Goal: Task Accomplishment & Management: Complete application form

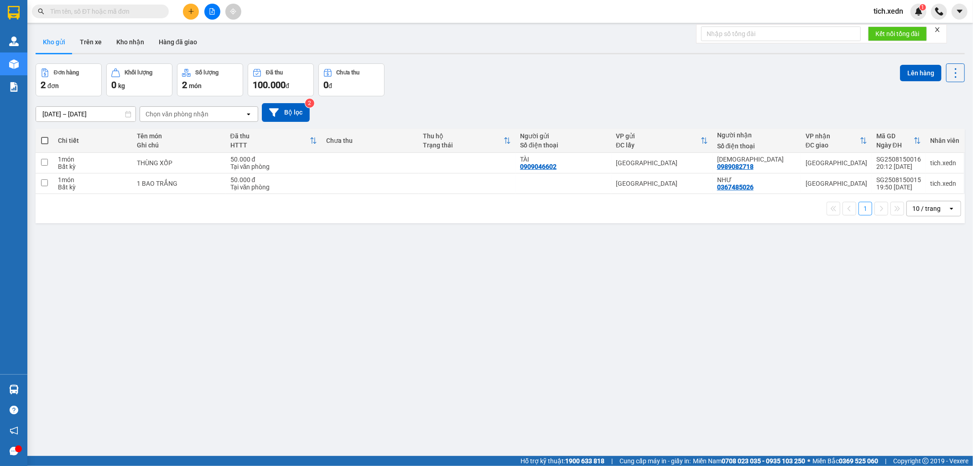
click at [46, 140] on span at bounding box center [44, 140] width 7 height 7
click at [45, 136] on input "checkbox" at bounding box center [45, 136] width 0 height 0
checkbox input "true"
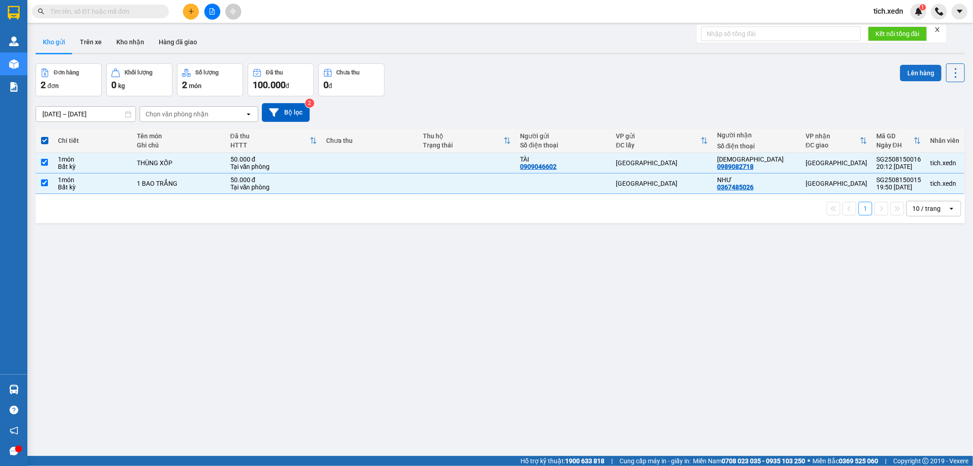
click at [913, 68] on button "Lên hàng" at bounding box center [921, 73] width 42 height 16
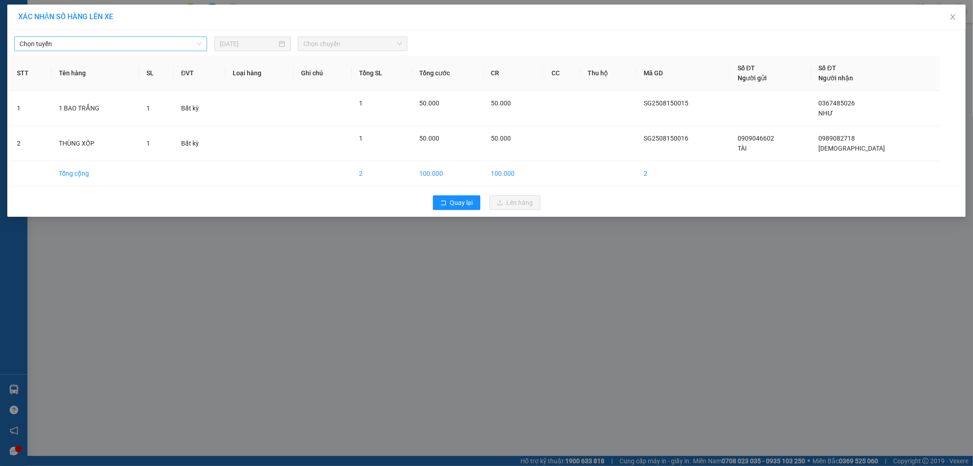
click at [197, 45] on span "Chọn tuyến" at bounding box center [111, 44] width 182 height 14
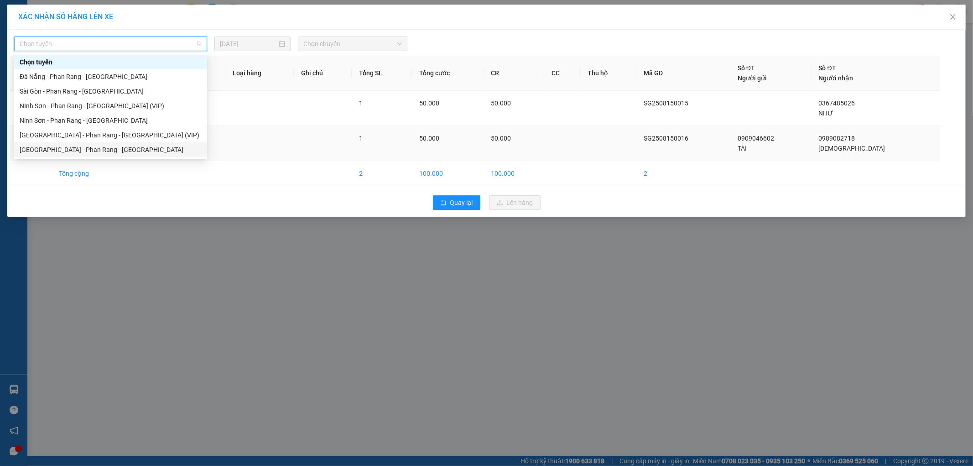
drag, startPoint x: 158, startPoint y: 148, endPoint x: 162, endPoint y: 147, distance: 4.7
click at [160, 148] on div "[GEOGRAPHIC_DATA] - Phan Rang - [GEOGRAPHIC_DATA]" at bounding box center [111, 150] width 182 height 10
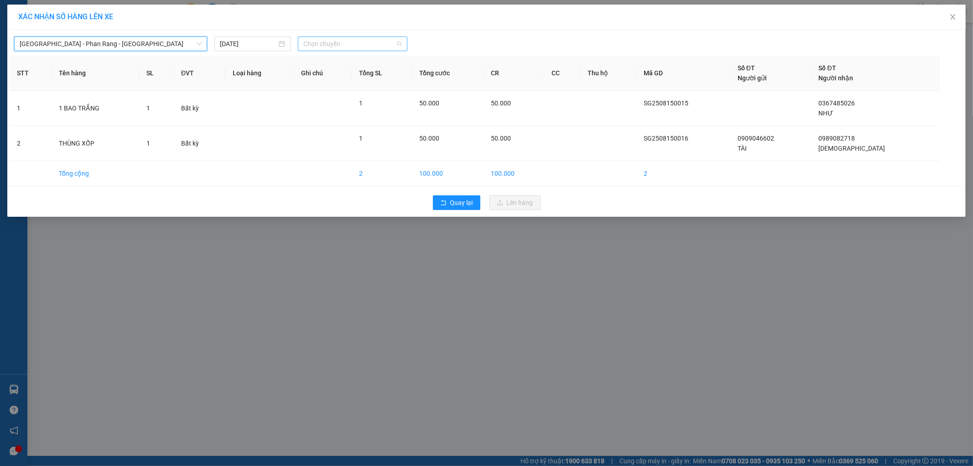
click at [335, 44] on span "Chọn chuyến" at bounding box center [352, 44] width 99 height 14
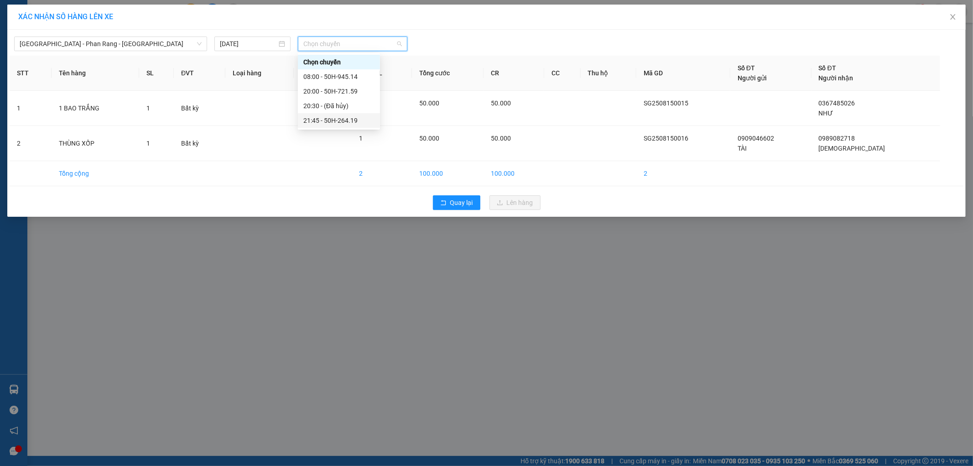
click at [352, 119] on div "21:45 - 50H-264.19" at bounding box center [338, 120] width 71 height 10
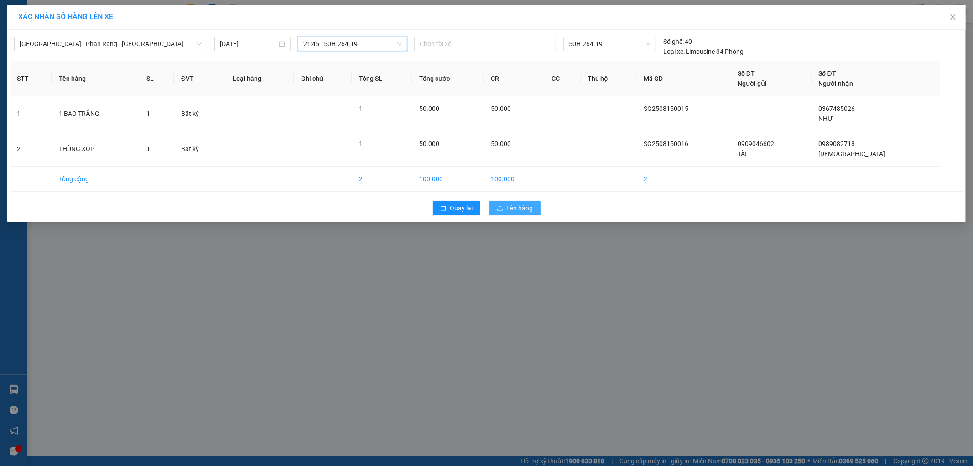
click at [510, 210] on span "Lên hàng" at bounding box center [520, 208] width 26 height 10
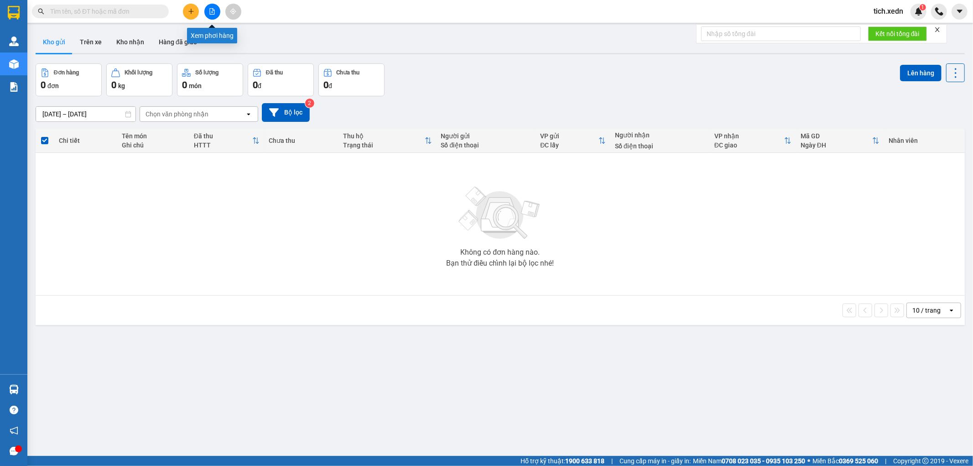
click at [211, 11] on icon "file-add" at bounding box center [212, 11] width 6 height 6
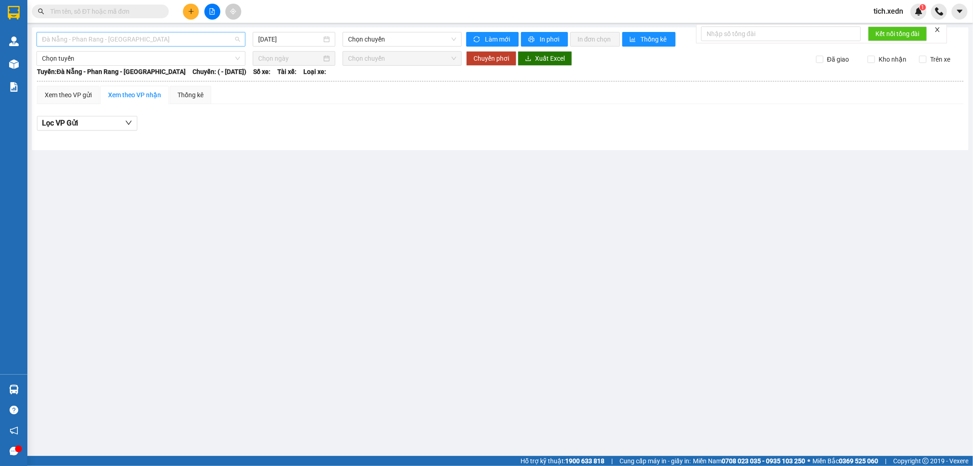
drag, startPoint x: 164, startPoint y: 37, endPoint x: 163, endPoint y: 44, distance: 7.0
click at [167, 40] on span "Đà Nẵng - Phan Rang - [GEOGRAPHIC_DATA]" at bounding box center [141, 39] width 198 height 14
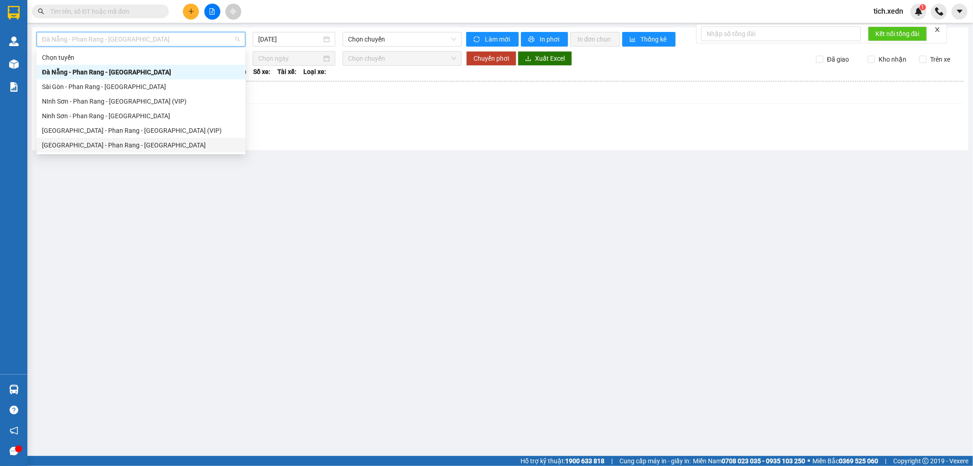
click at [157, 142] on div "[GEOGRAPHIC_DATA] - Phan Rang - [GEOGRAPHIC_DATA]" at bounding box center [141, 145] width 209 height 15
type input "[DATE]"
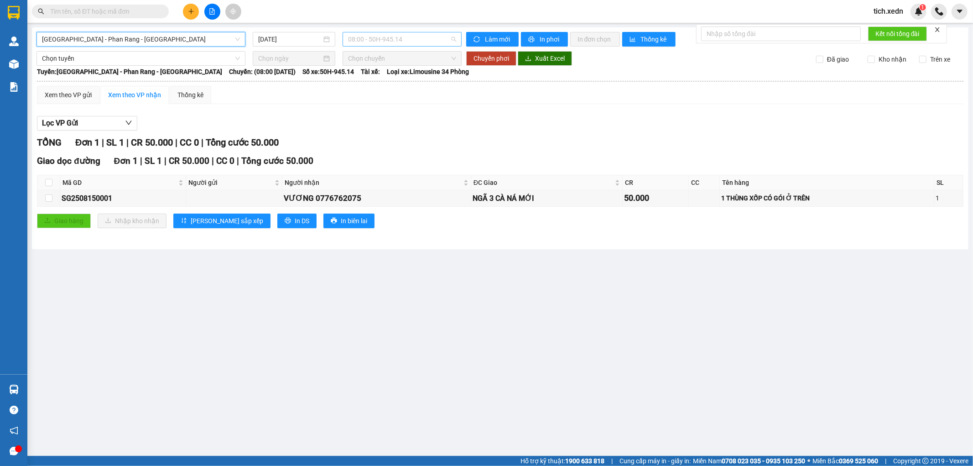
click at [389, 38] on span "08:00 - 50H-945.14" at bounding box center [402, 39] width 108 height 14
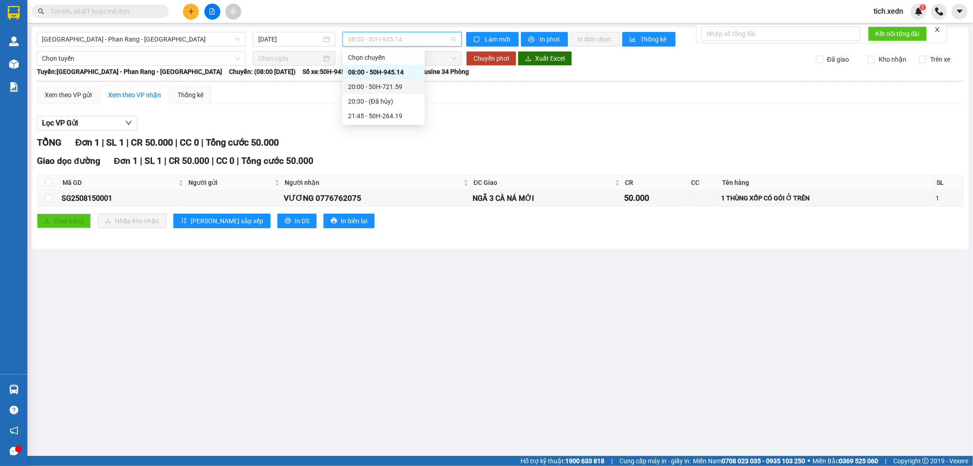
click at [401, 84] on div "20:00 - 50H-721.59" at bounding box center [383, 87] width 71 height 10
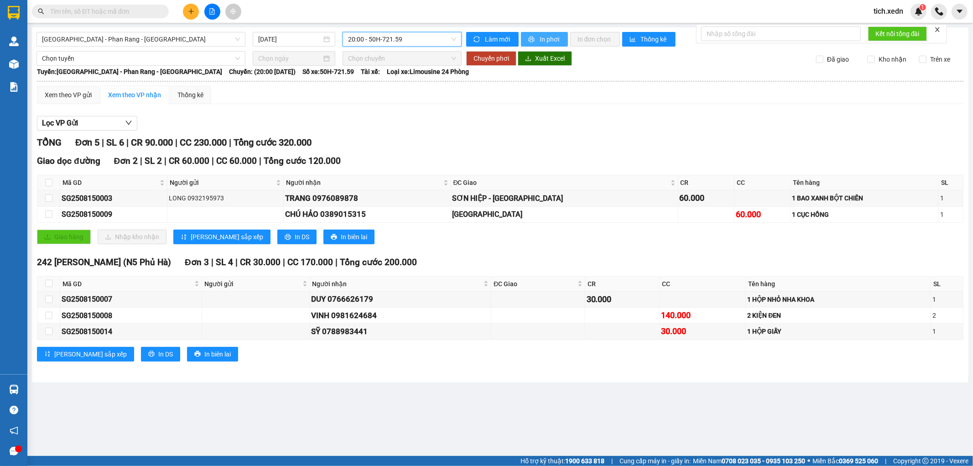
click at [544, 37] on span "In phơi" at bounding box center [550, 39] width 21 height 10
click at [188, 14] on icon "plus" at bounding box center [191, 11] width 6 height 6
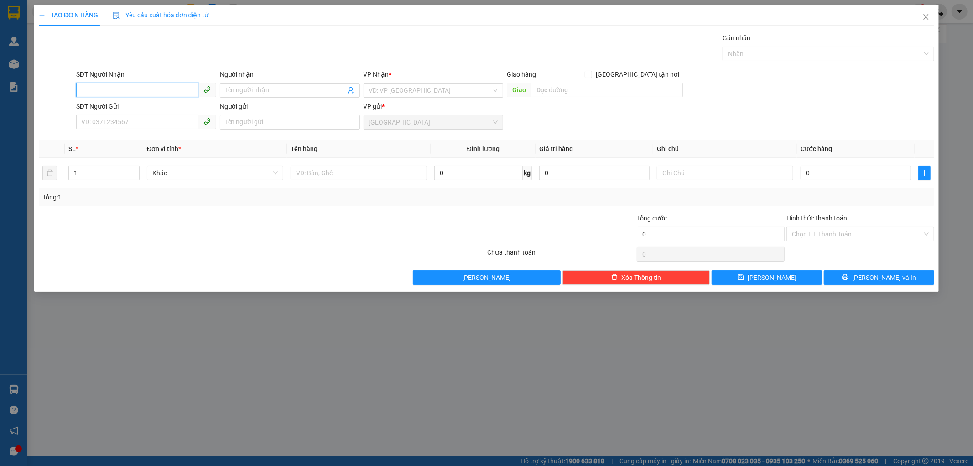
drag, startPoint x: 142, startPoint y: 83, endPoint x: 148, endPoint y: 93, distance: 11.0
click at [148, 93] on input "SĐT Người Nhận" at bounding box center [137, 90] width 122 height 15
click at [138, 102] on div "0964315980 - CÚC" at bounding box center [146, 108] width 140 height 15
type input "0964315980"
type input "CÚC"
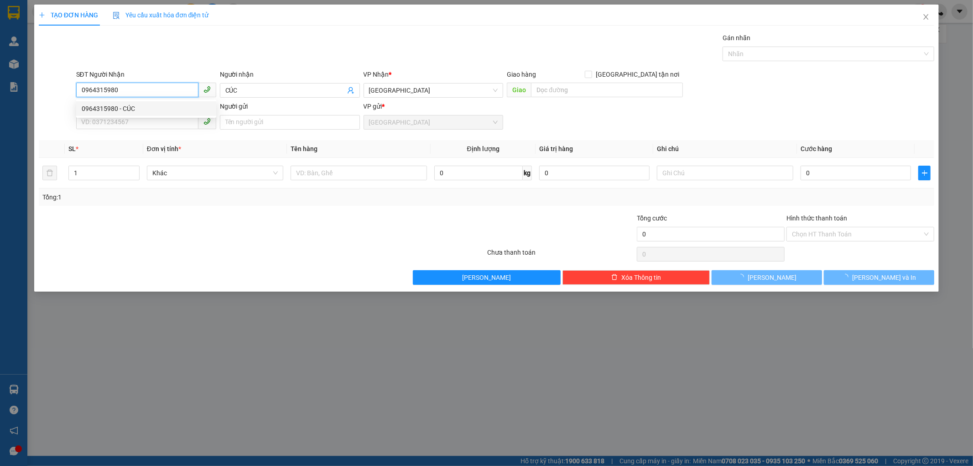
type input "40.000"
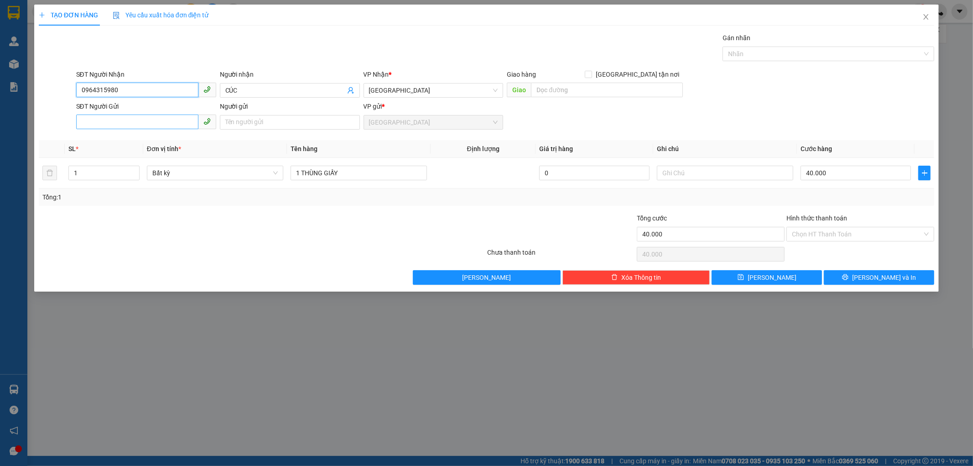
type input "0964315980"
drag, startPoint x: 126, startPoint y: 128, endPoint x: 145, endPoint y: 109, distance: 26.8
click at [127, 128] on input "SĐT Người Gửi" at bounding box center [137, 122] width 122 height 15
click at [92, 122] on input "SĐT Người Gửi" at bounding box center [137, 122] width 122 height 15
type input "0389484170"
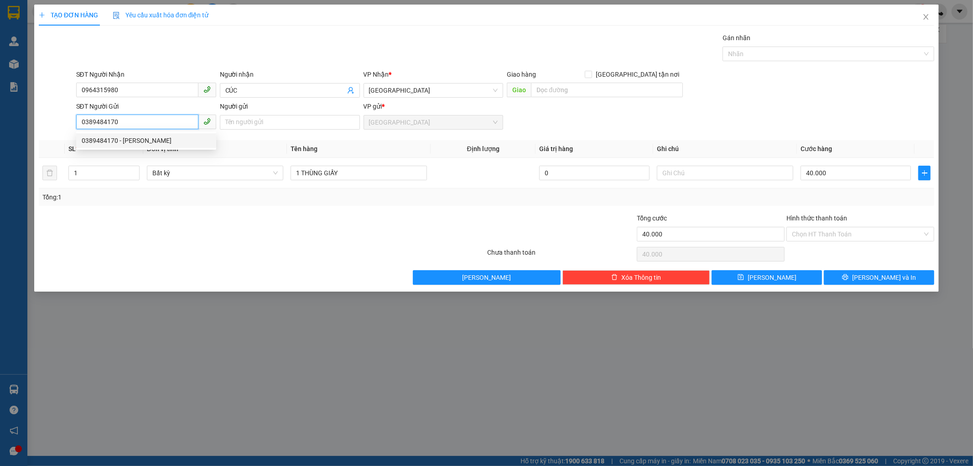
click at [123, 136] on div "0389484170 - [PERSON_NAME]" at bounding box center [146, 141] width 129 height 10
type input "TUẤN ANH"
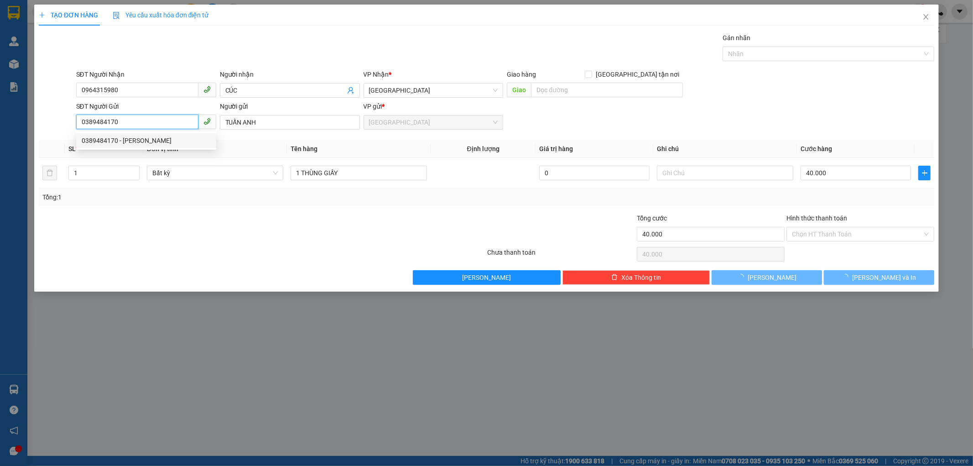
type input "50.000"
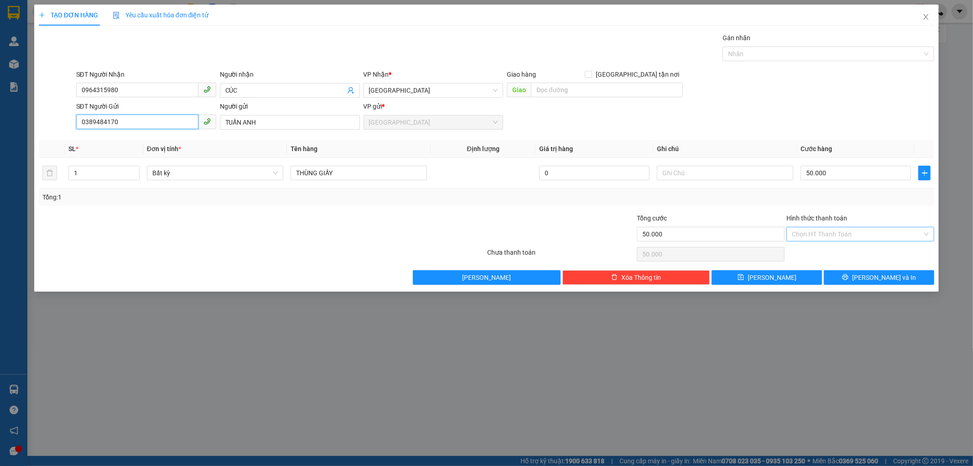
type input "0389484170"
click at [831, 231] on input "Hình thức thanh toán" at bounding box center [857, 234] width 131 height 14
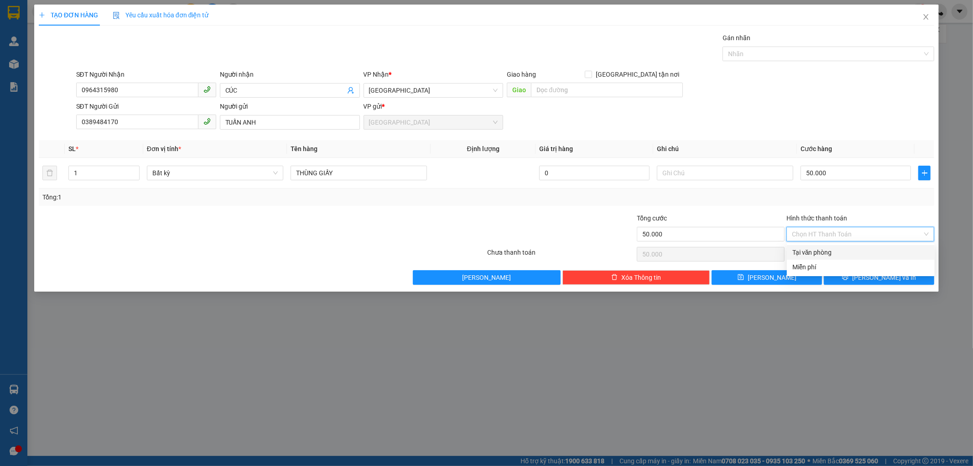
click at [818, 251] on div "Tại văn phòng" at bounding box center [861, 252] width 137 height 10
type input "0"
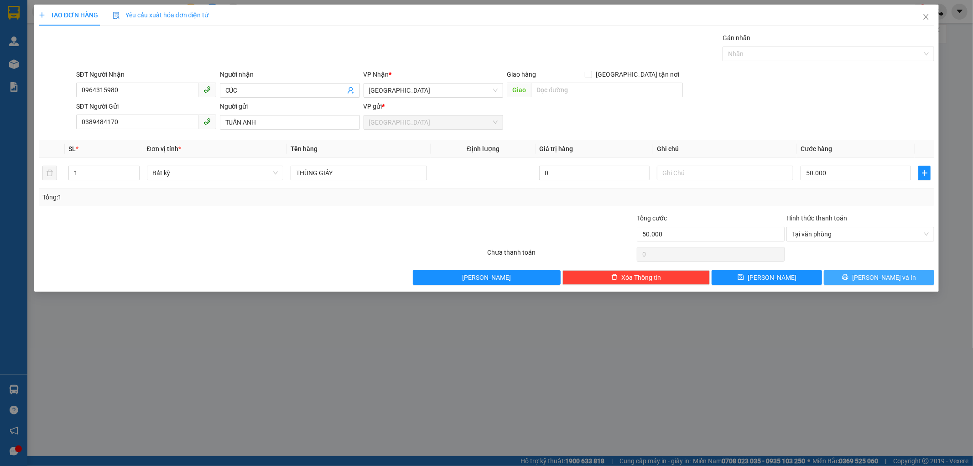
click at [867, 273] on button "[PERSON_NAME] và In" at bounding box center [879, 277] width 110 height 15
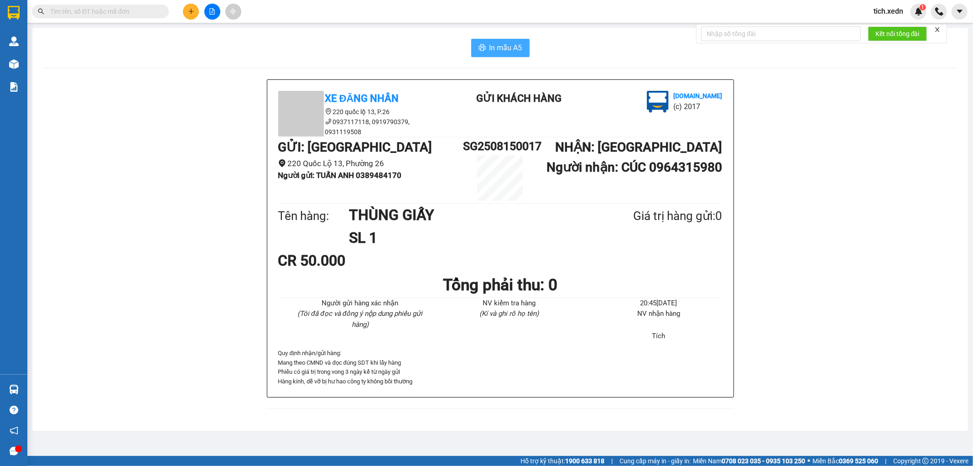
click at [499, 46] on span "In mẫu A5" at bounding box center [506, 47] width 33 height 11
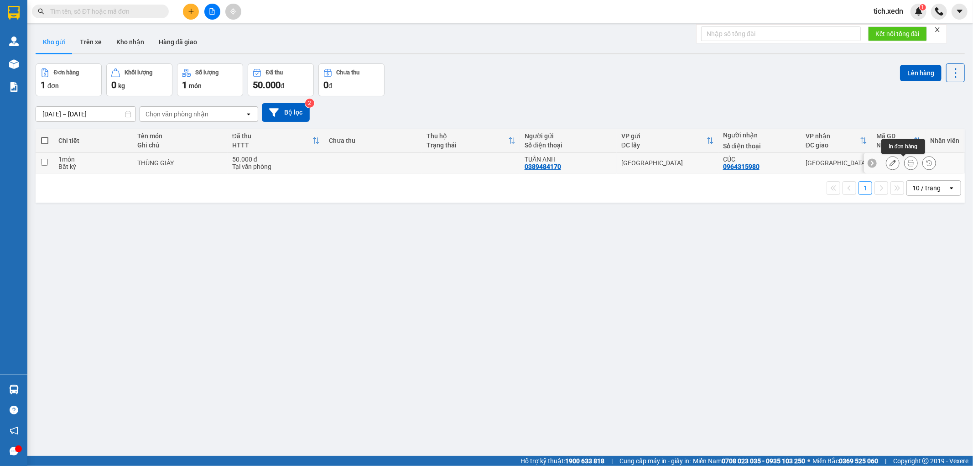
click at [908, 162] on icon at bounding box center [911, 163] width 6 height 6
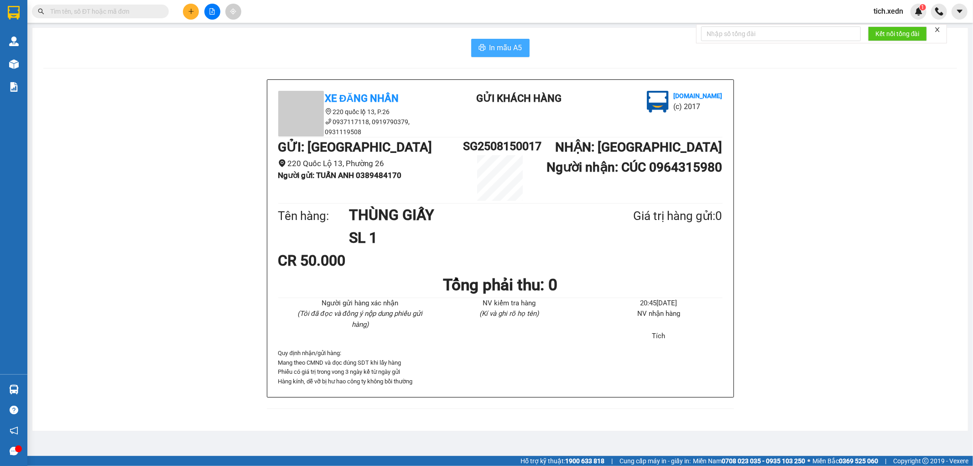
click at [481, 43] on button "In mẫu A5" at bounding box center [500, 48] width 58 height 18
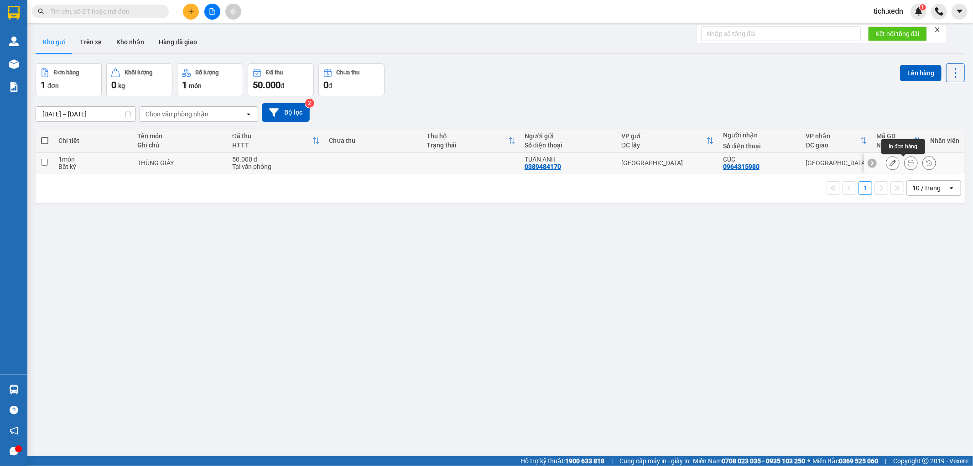
click at [908, 162] on icon at bounding box center [911, 163] width 6 height 6
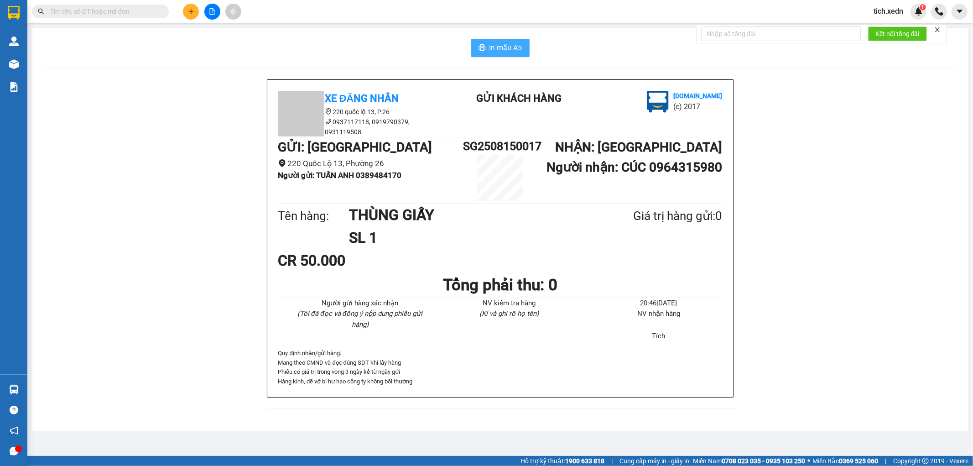
click at [495, 46] on span "In mẫu A5" at bounding box center [506, 47] width 33 height 11
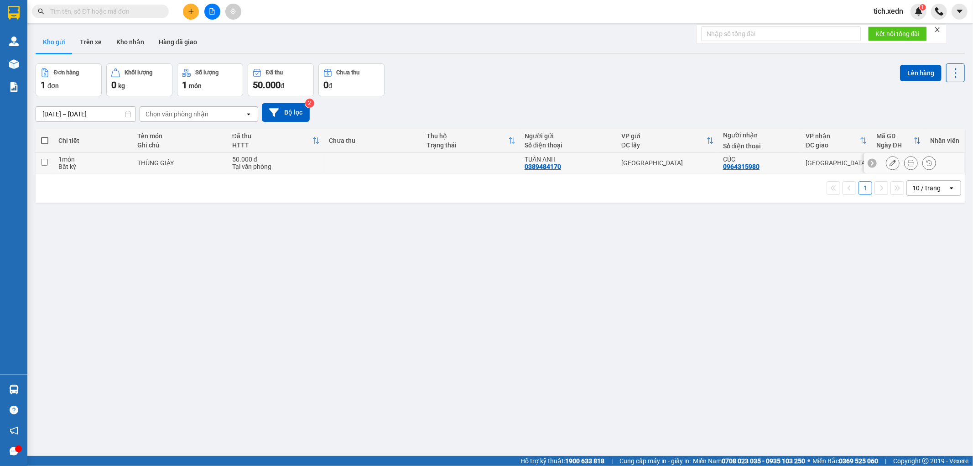
click at [908, 162] on icon at bounding box center [911, 163] width 6 height 6
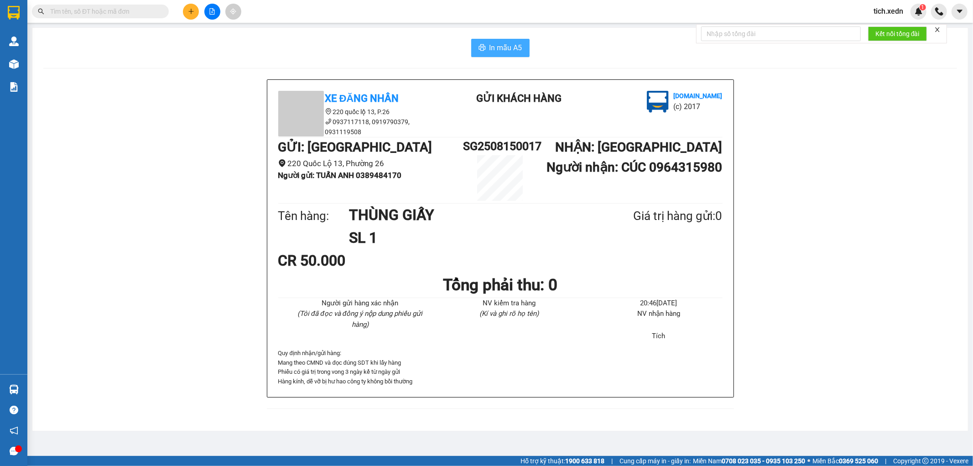
click at [504, 50] on span "In mẫu A5" at bounding box center [506, 47] width 33 height 11
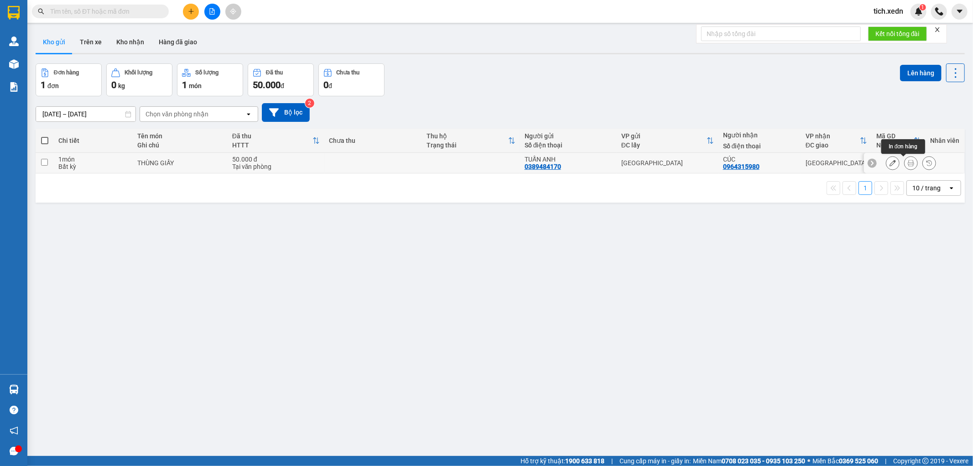
click at [908, 162] on icon at bounding box center [911, 163] width 6 height 6
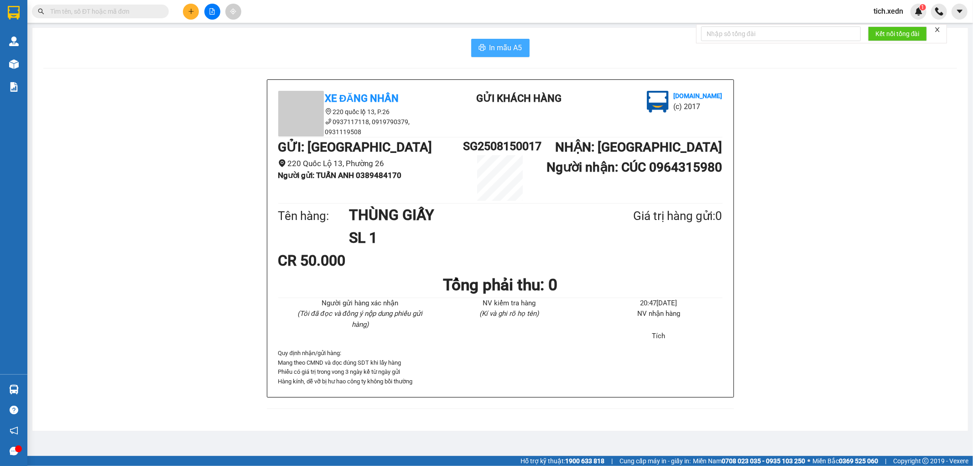
click at [503, 45] on span "In mẫu A5" at bounding box center [506, 47] width 33 height 11
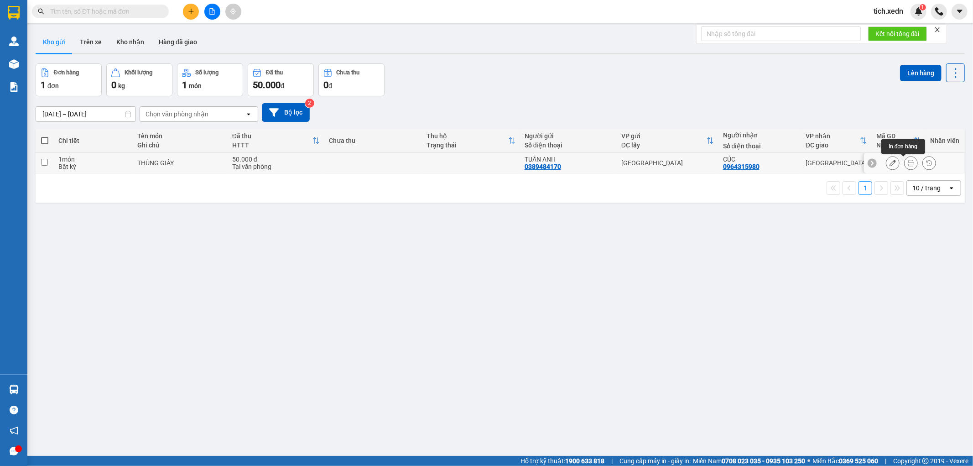
click at [908, 161] on icon at bounding box center [911, 163] width 6 height 6
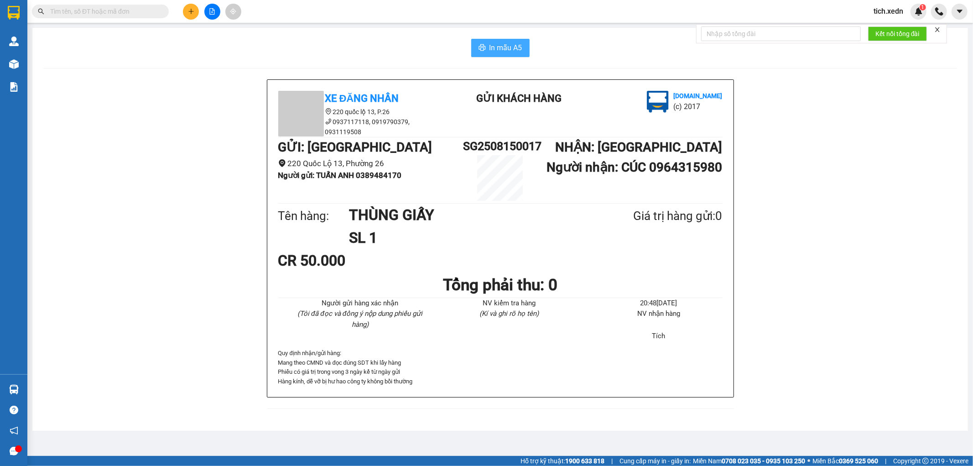
click at [514, 47] on span "In mẫu A5" at bounding box center [506, 47] width 33 height 11
